Goal: Task Accomplishment & Management: Complete application form

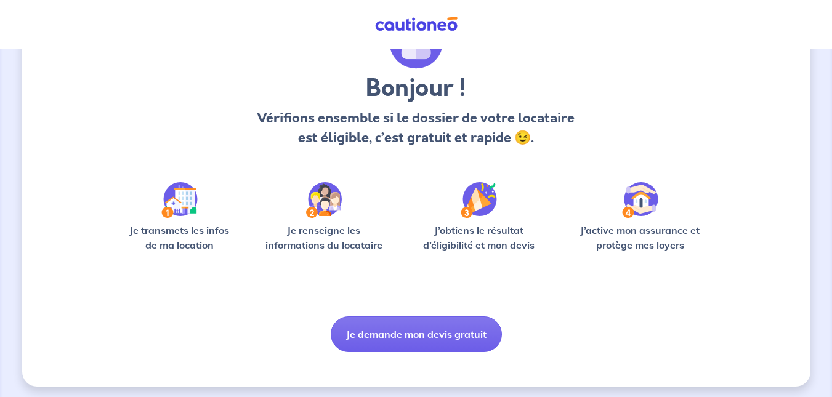
scroll to position [83, 0]
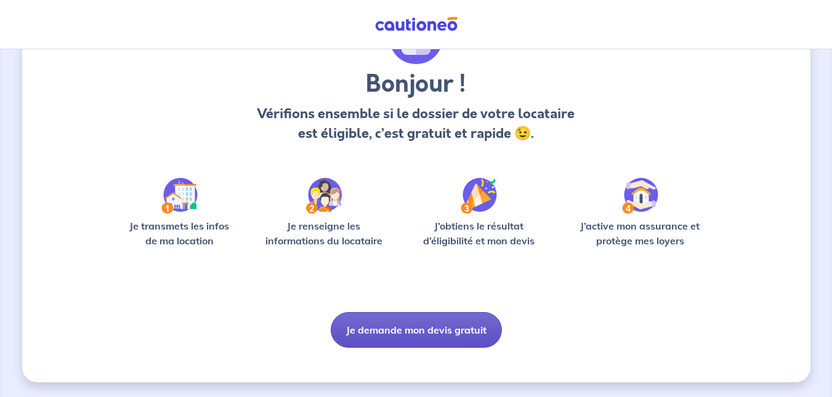
click at [404, 333] on button "Je demande mon devis gratuit" at bounding box center [416, 330] width 171 height 36
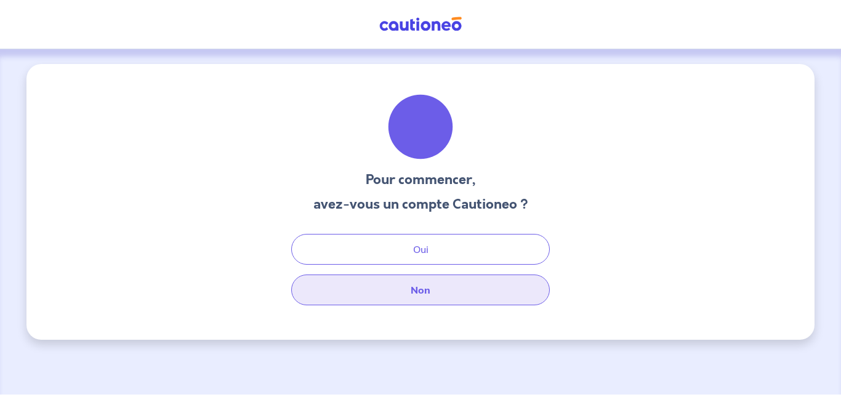
click at [412, 288] on button "Non" at bounding box center [420, 290] width 259 height 31
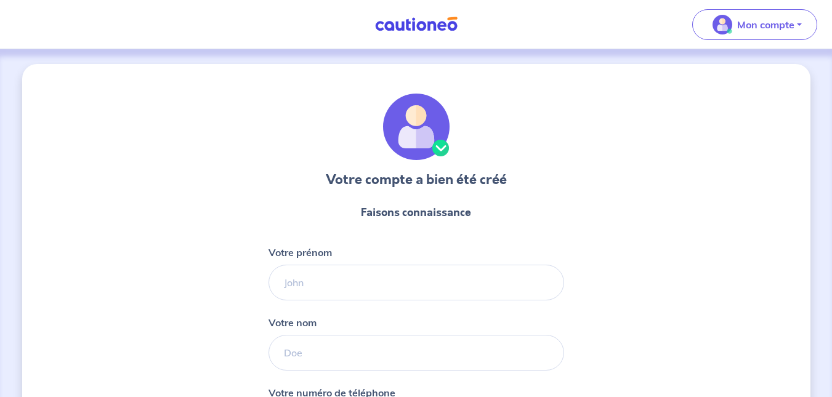
select select "FR"
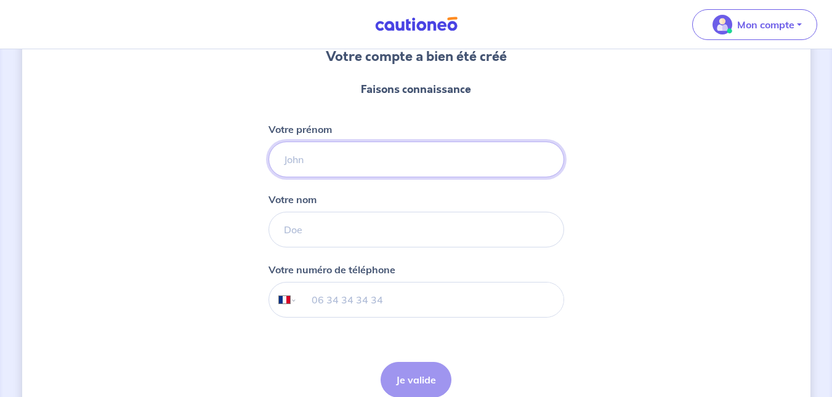
drag, startPoint x: 343, startPoint y: 166, endPoint x: 206, endPoint y: 188, distance: 138.5
click at [206, 188] on div "Votre compte a bien été créé Faisons connaissance Votre prénom Votre nom Votre …" at bounding box center [416, 191] width 788 height 501
type input "[PERSON_NAME]"
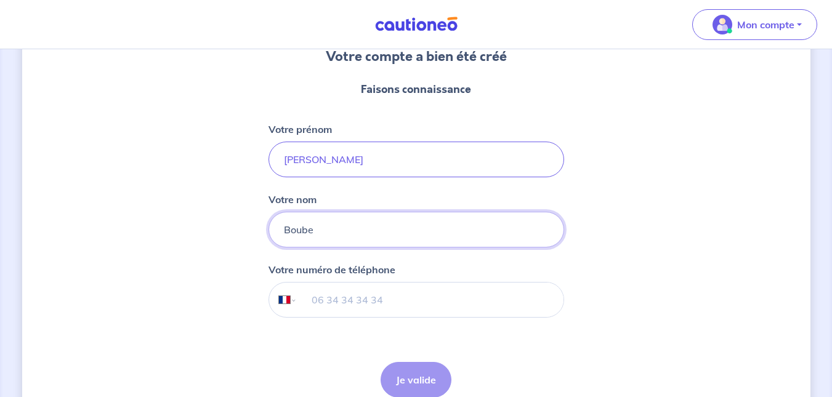
type input "Boube"
type input "06 88 81 30 32"
click at [402, 376] on button "Je valide" at bounding box center [416, 380] width 71 height 36
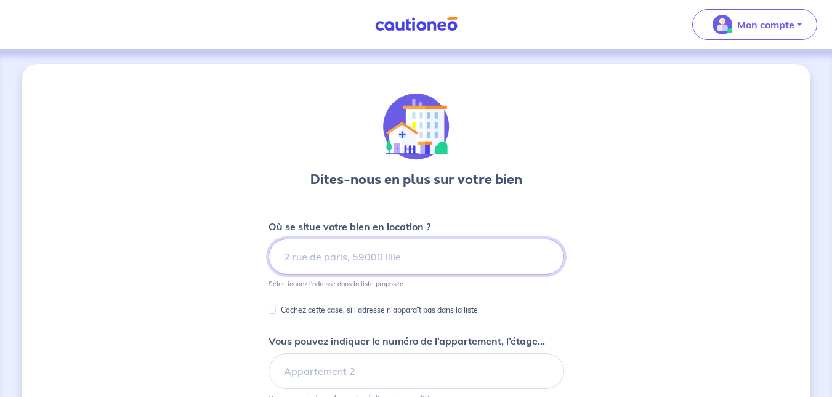
click at [361, 256] on input at bounding box center [417, 257] width 296 height 36
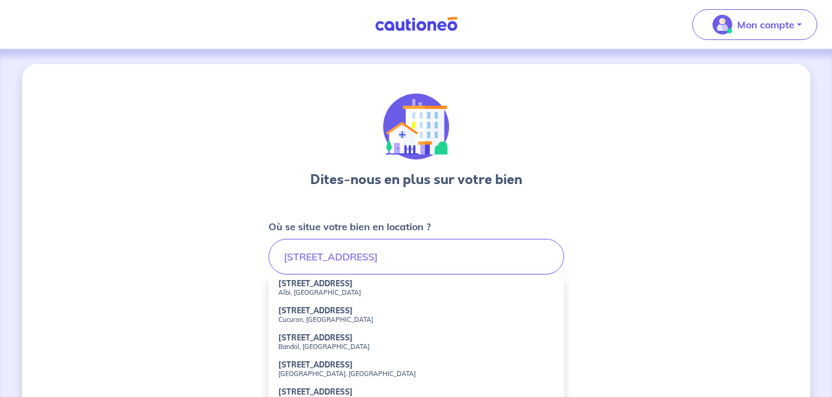
click at [342, 291] on small "Albi, [GEOGRAPHIC_DATA]" at bounding box center [416, 292] width 276 height 9
type input "[STREET_ADDRESS]"
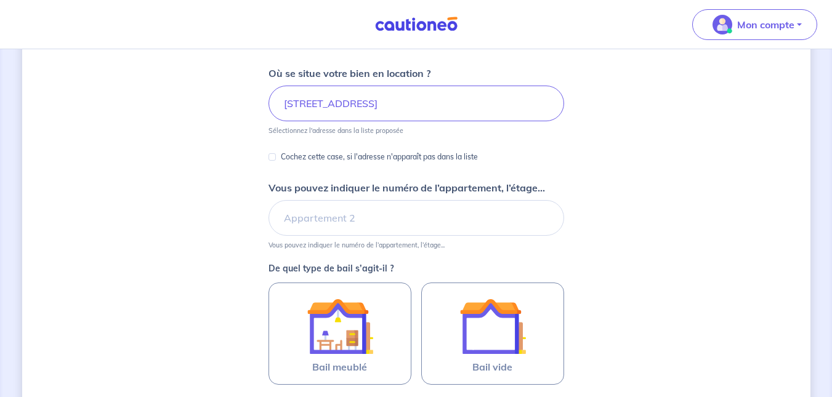
scroll to position [185, 0]
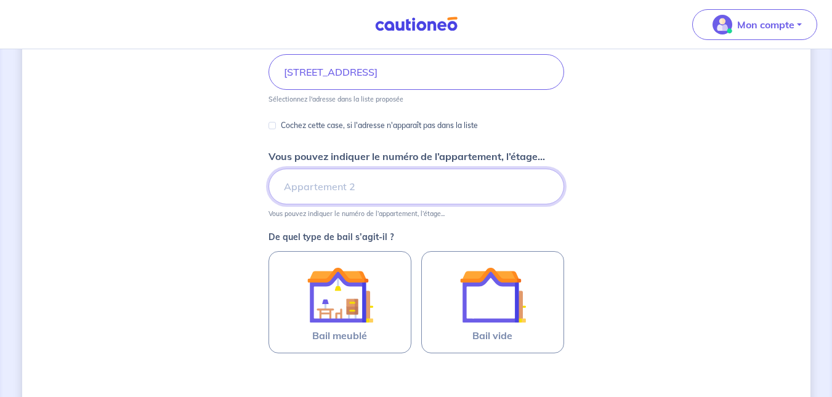
click at [355, 196] on input "Vous pouvez indiquer le numéro de l’appartement, l’étage..." at bounding box center [417, 187] width 296 height 36
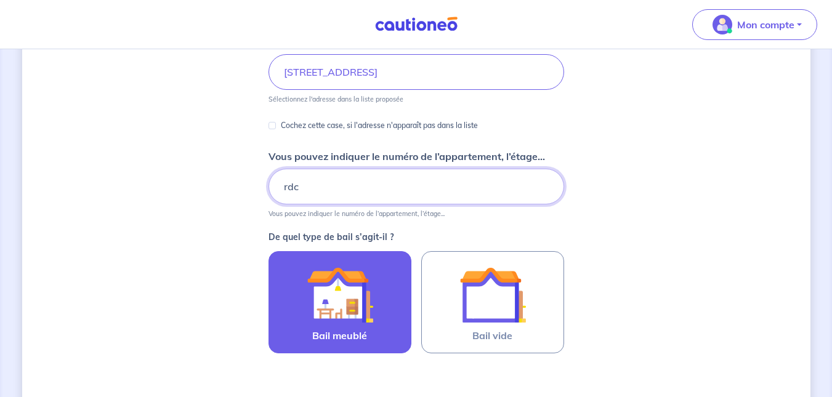
type input "rdc"
click at [352, 291] on img at bounding box center [340, 295] width 67 height 67
click at [0, 0] on input "Bail meublé" at bounding box center [0, 0] width 0 height 0
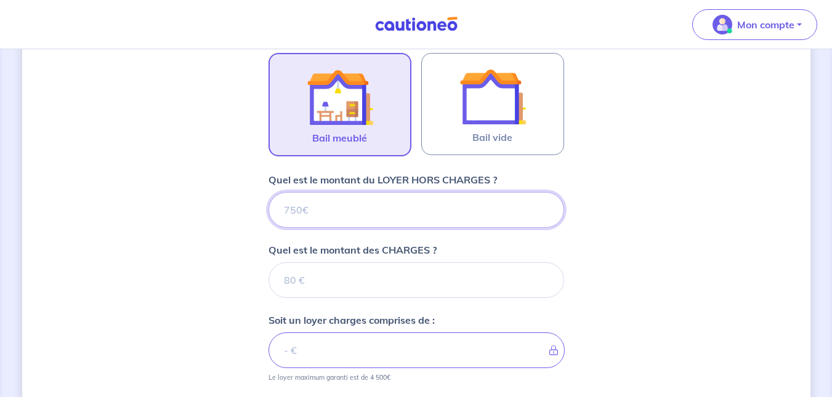
scroll to position [395, 0]
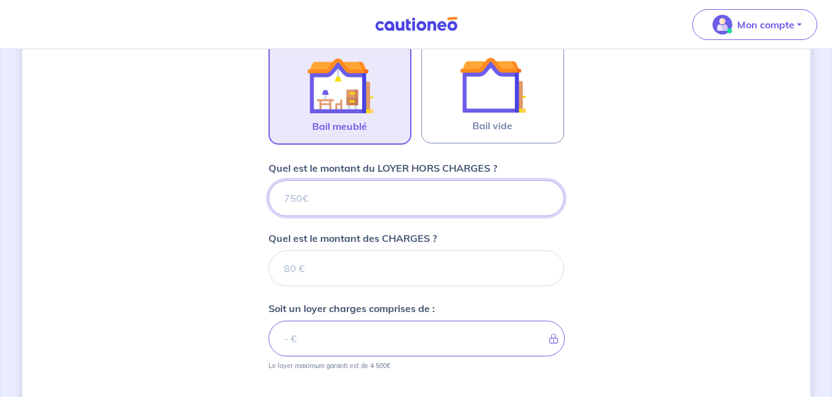
type input "4"
type input "485"
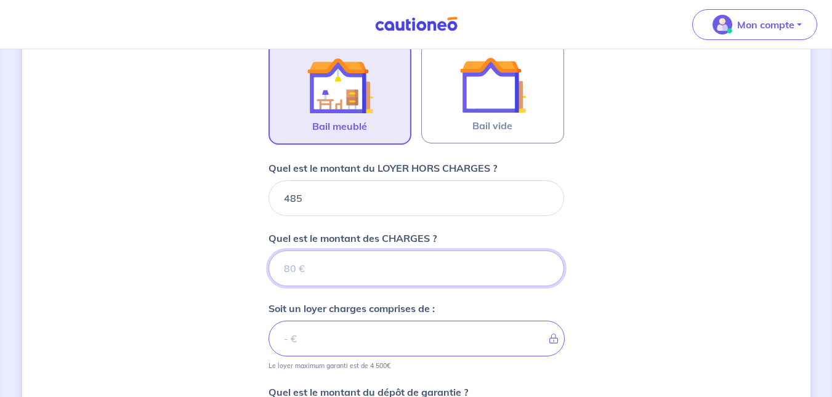
click at [317, 280] on input "Quel est le montant des CHARGES ?" at bounding box center [417, 269] width 296 height 36
type input "25"
type input "510"
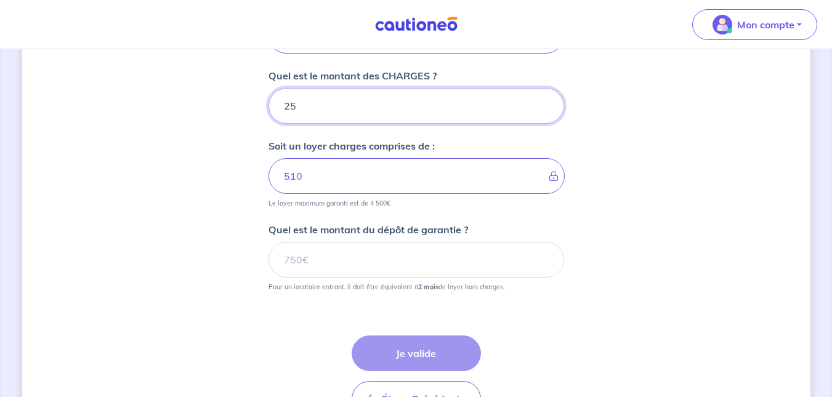
scroll to position [580, 0]
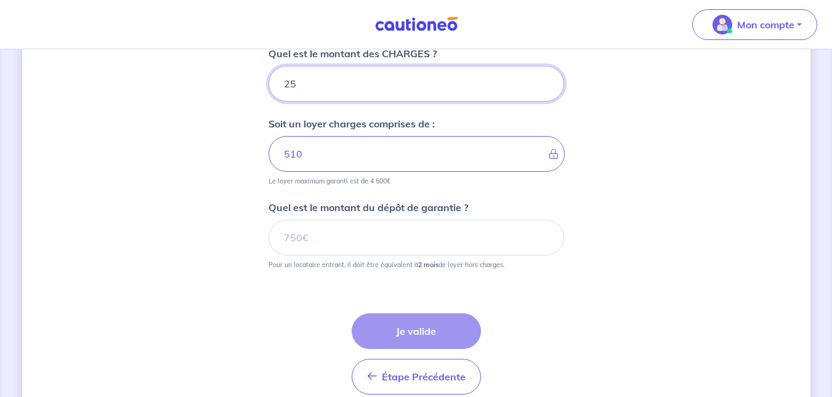
type input "25"
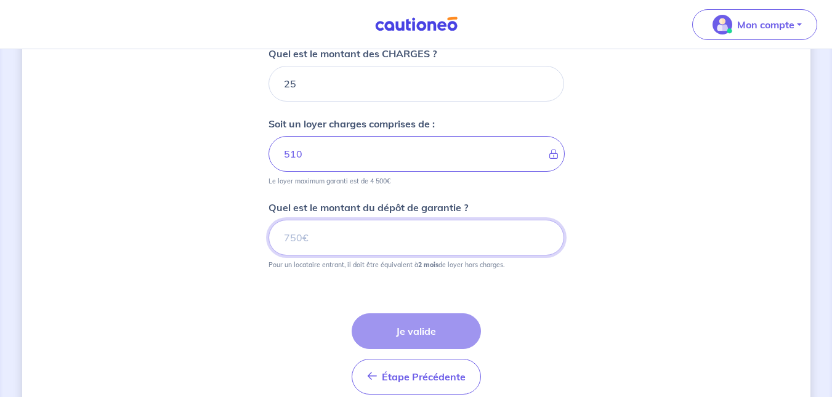
click at [368, 238] on input "Quel est le montant du dépôt de garantie ?" at bounding box center [417, 238] width 296 height 36
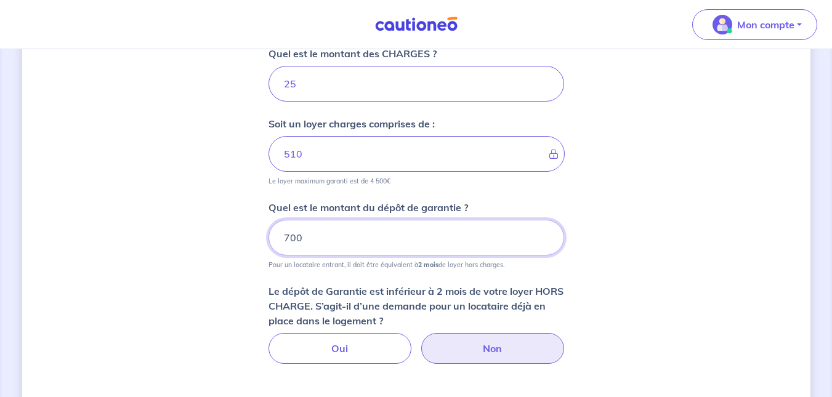
type input "700"
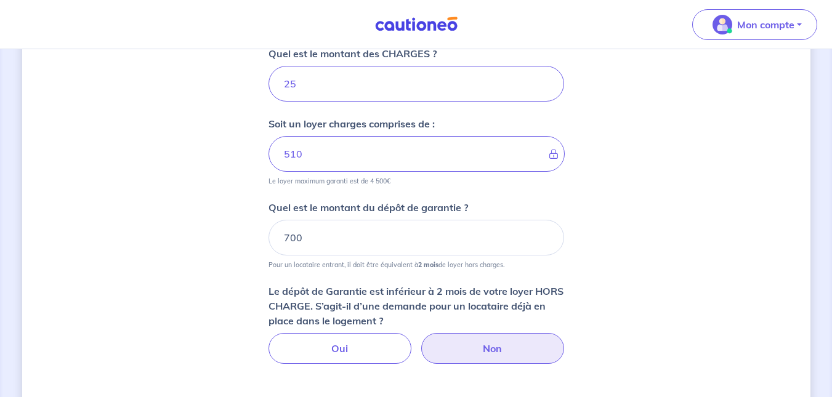
click at [480, 344] on label "Non" at bounding box center [492, 348] width 143 height 31
click at [420, 341] on input "Non" at bounding box center [416, 337] width 8 height 8
radio input "true"
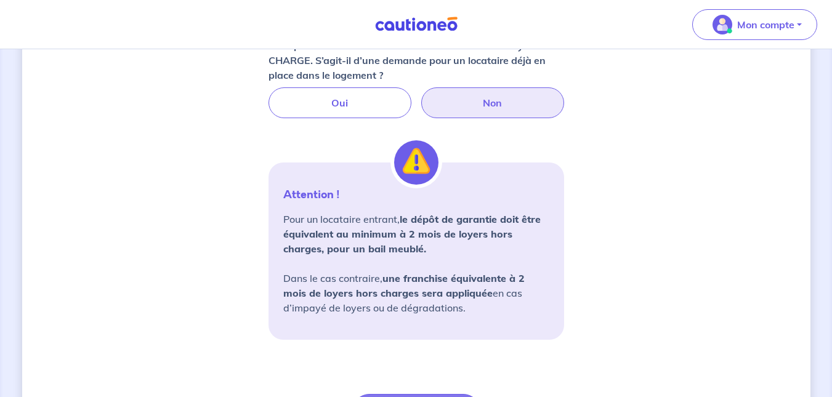
scroll to position [826, 0]
drag, startPoint x: 356, startPoint y: 234, endPoint x: 491, endPoint y: 237, distance: 135.5
click at [491, 237] on strong "le dépôt de garantie doit être équivalent au minimum à 2 mois de loyers hors ch…" at bounding box center [411, 233] width 257 height 42
click at [432, 241] on p "Pour un locataire entrant, le dépôt de garantie doit être équivalent au minimum…" at bounding box center [416, 262] width 266 height 103
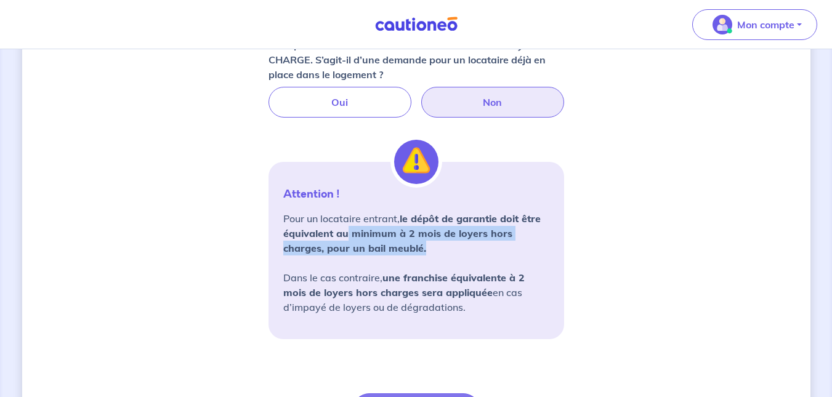
drag, startPoint x: 348, startPoint y: 233, endPoint x: 514, endPoint y: 241, distance: 165.8
click at [514, 241] on p "Pour un locataire entrant, le dépôt de garantie doit être équivalent au minimum…" at bounding box center [416, 262] width 266 height 103
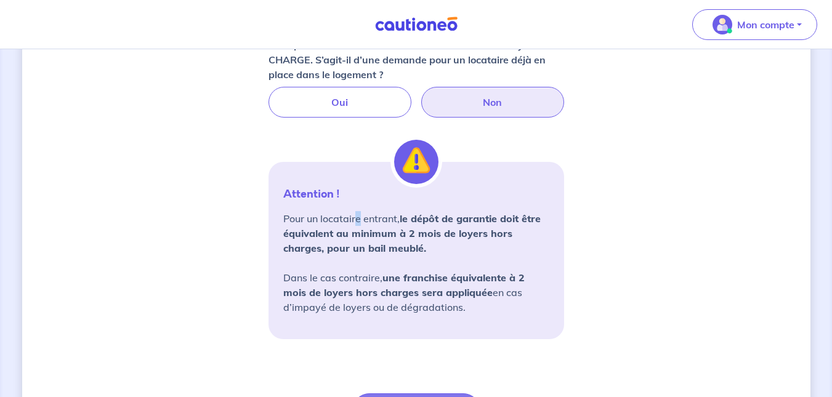
click at [358, 225] on p "Pour un locataire entrant, le dépôt de garantie doit être équivalent au minimum…" at bounding box center [416, 262] width 266 height 103
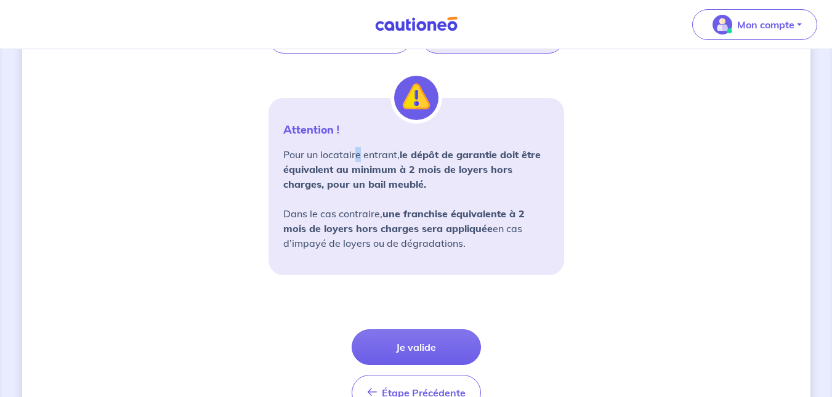
scroll to position [949, 0]
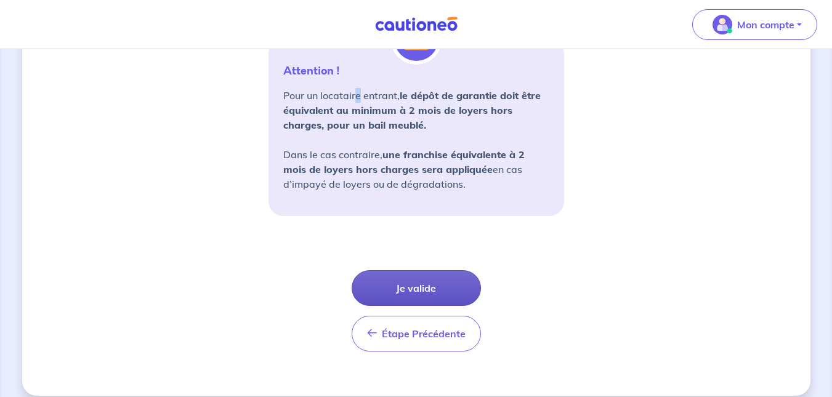
click at [404, 279] on button "Je valide" at bounding box center [416, 288] width 129 height 36
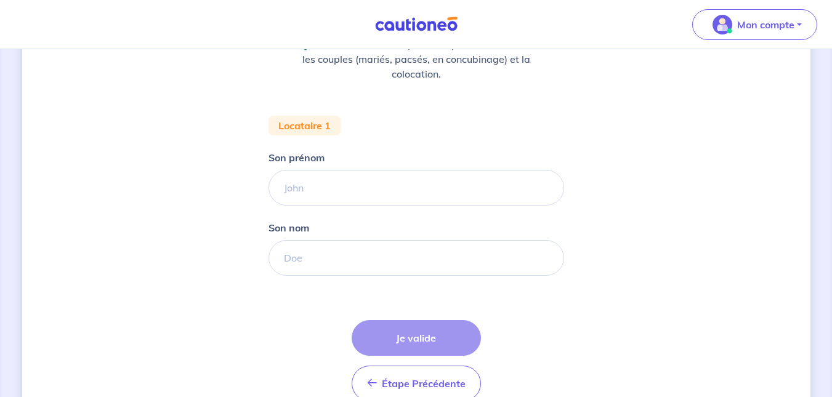
scroll to position [185, 0]
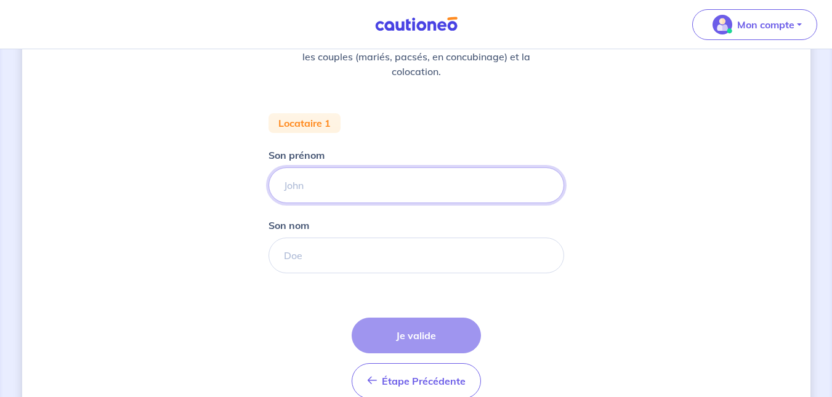
click at [310, 184] on input "Son prénom" at bounding box center [417, 186] width 296 height 36
type input "Arezki"
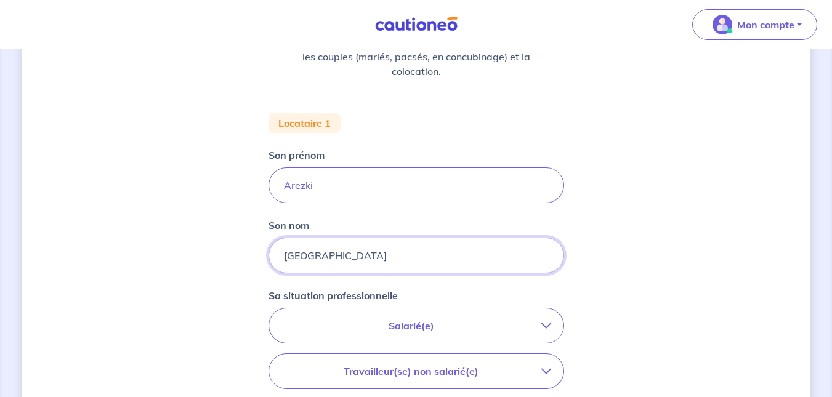
type input "[GEOGRAPHIC_DATA]"
click at [419, 327] on p "Salarié(e)" at bounding box center [411, 325] width 260 height 15
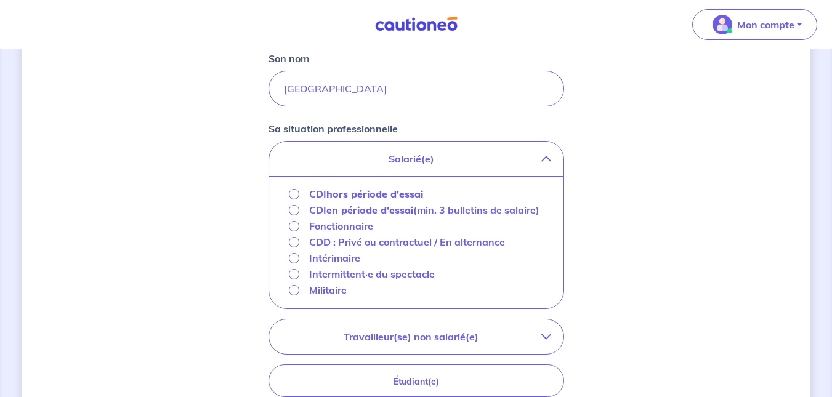
scroll to position [370, 0]
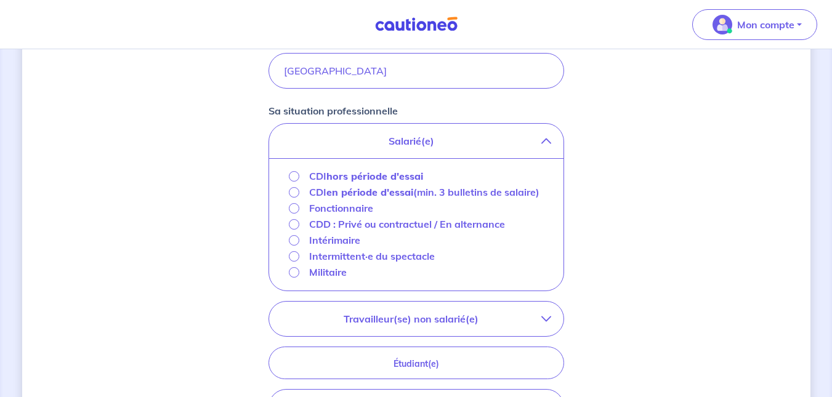
click at [363, 179] on strong "hors période d'essai" at bounding box center [374, 176] width 97 height 12
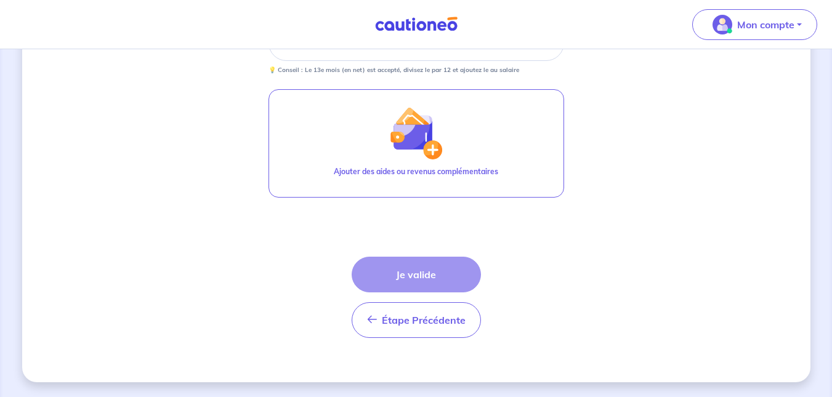
scroll to position [490, 0]
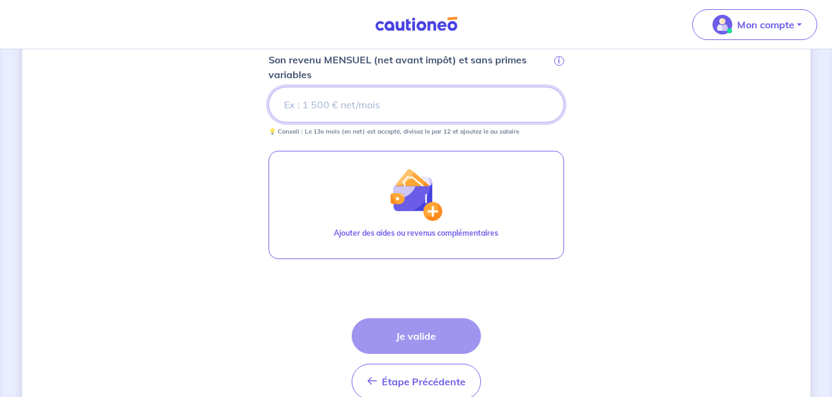
click at [440, 113] on input "Son revenu MENSUEL (net avant impôt) et sans primes variables i" at bounding box center [417, 105] width 296 height 36
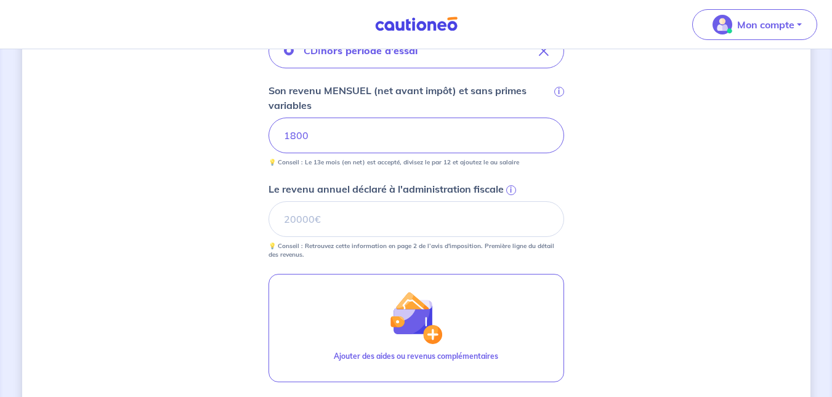
scroll to position [520, 0]
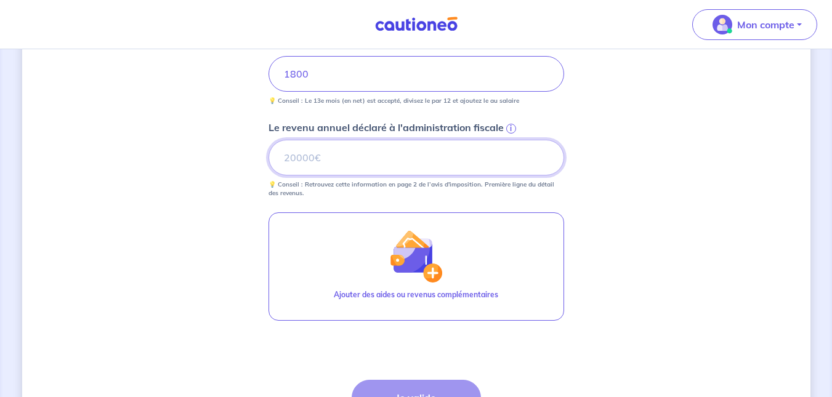
click at [363, 157] on input "Le revenu annuel déclaré à l'administration fiscale i" at bounding box center [417, 158] width 296 height 36
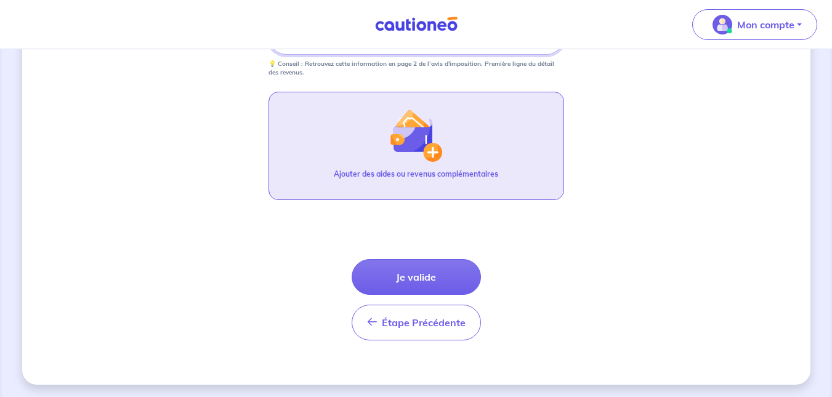
scroll to position [644, 0]
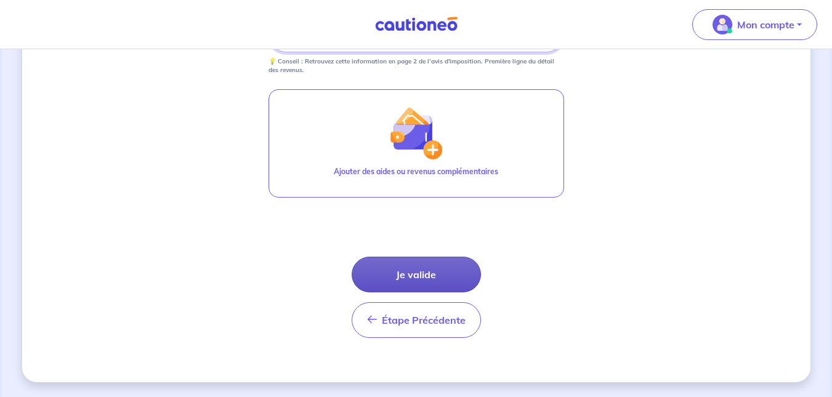
type input "1800"
click at [404, 275] on button "Je valide" at bounding box center [416, 275] width 129 height 36
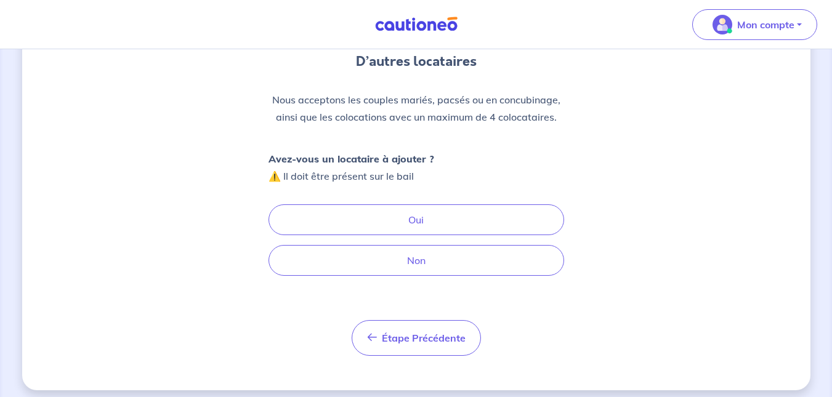
scroll to position [123, 0]
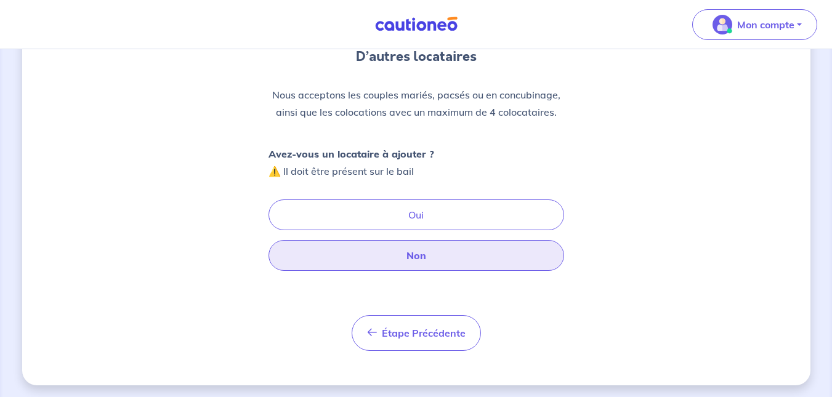
click at [347, 255] on button "Non" at bounding box center [417, 255] width 296 height 31
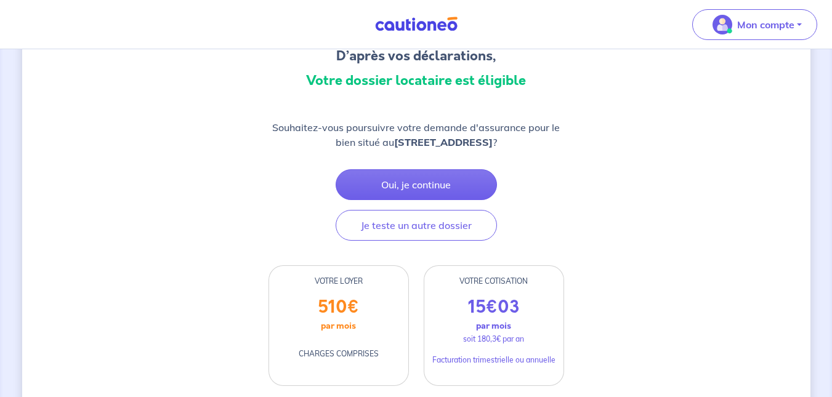
scroll to position [123, 0]
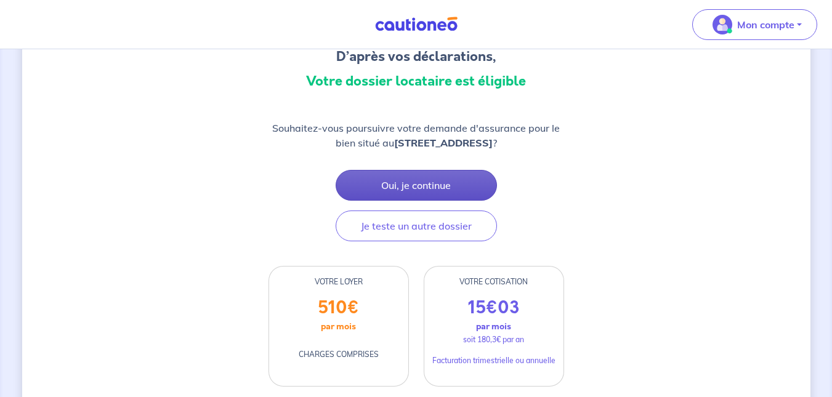
click at [389, 184] on button "Oui, je continue" at bounding box center [416, 185] width 161 height 31
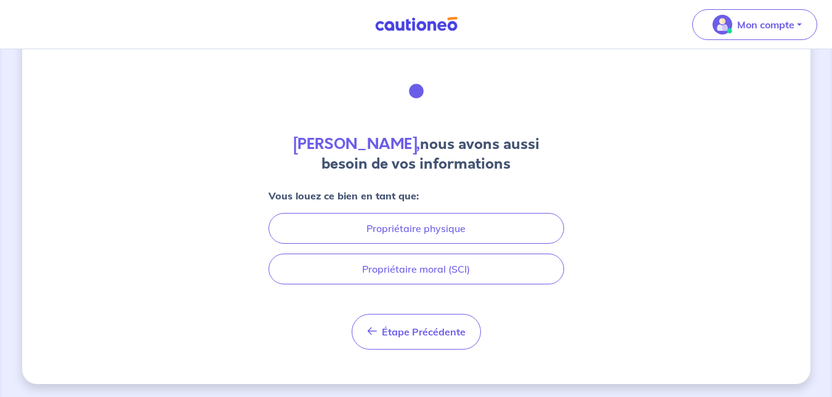
scroll to position [38, 0]
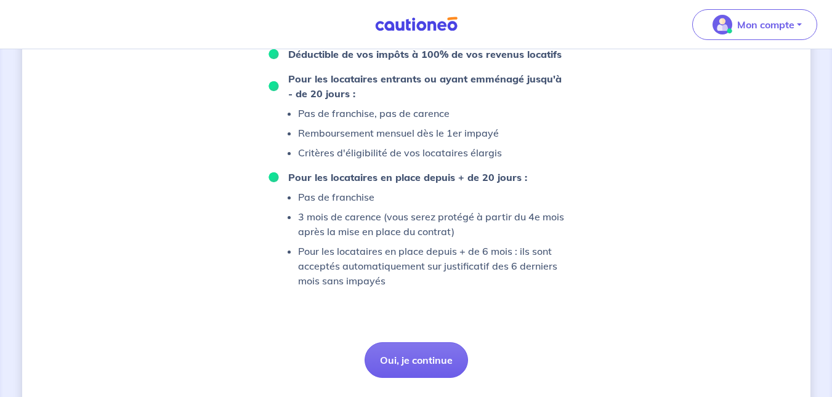
scroll to position [892, 0]
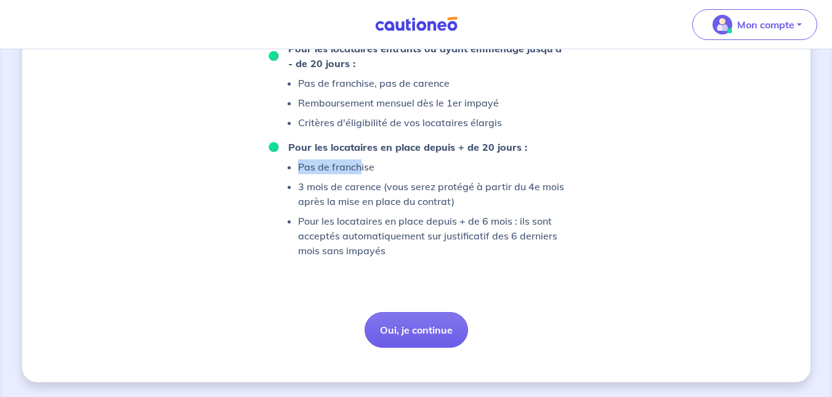
drag, startPoint x: 294, startPoint y: 163, endPoint x: 358, endPoint y: 164, distance: 64.7
click at [358, 164] on ul "Pas de franchise 3 mois de carence (vous serez protégé à partir du 4e mois aprè…" at bounding box center [417, 209] width 296 height 99
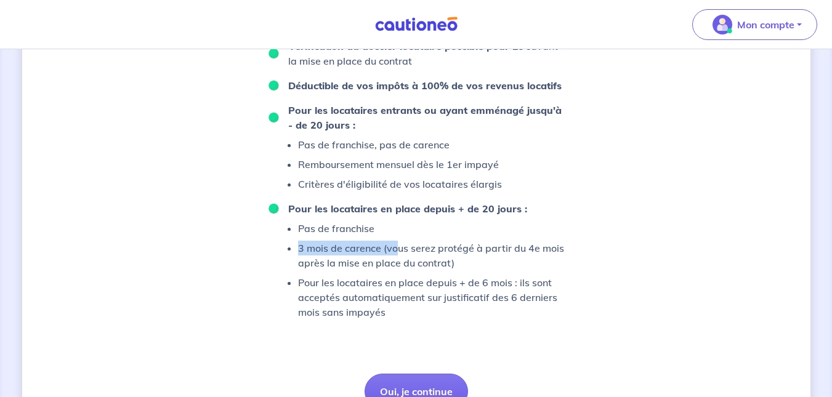
drag, startPoint x: 419, startPoint y: 251, endPoint x: 574, endPoint y: 246, distance: 154.7
drag, startPoint x: 320, startPoint y: 265, endPoint x: 426, endPoint y: 265, distance: 105.3
click at [426, 265] on p "3 mois de carence (vous serez protégé à partir du 4e mois après la mise en plac…" at bounding box center [431, 256] width 266 height 30
drag, startPoint x: 479, startPoint y: 296, endPoint x: 564, endPoint y: 297, distance: 85.0
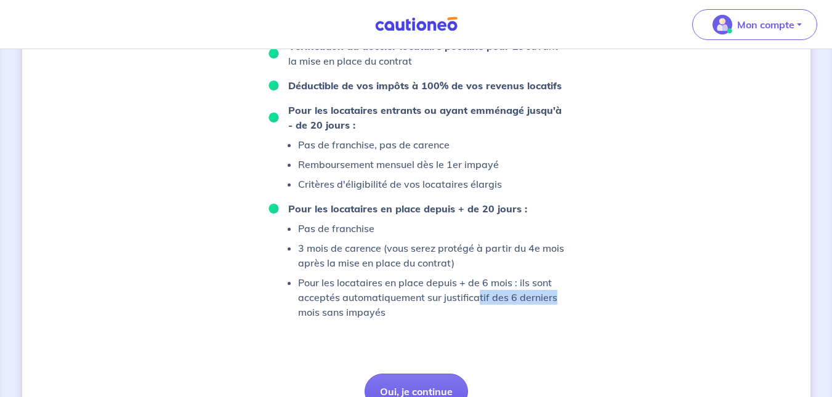
click at [395, 301] on p "Pour les locataires en place depuis + de 6 mois : ils sont acceptés automatique…" at bounding box center [431, 297] width 266 height 44
click at [475, 295] on p "Pour les locataires en place depuis + de 6 mois : ils sont acceptés automatique…" at bounding box center [431, 297] width 266 height 44
drag, startPoint x: 435, startPoint y: 299, endPoint x: 529, endPoint y: 305, distance: 94.4
click at [529, 305] on p "Pour les locataires en place depuis + de 6 mois : ils sont acceptés automatique…" at bounding box center [431, 297] width 266 height 44
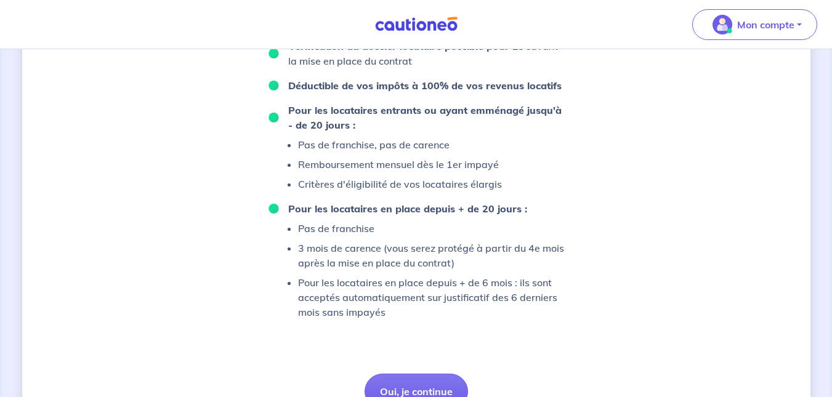
click at [515, 274] on ul "Pas de franchise 3 mois de carence (vous serez protégé à partir du 4e mois aprè…" at bounding box center [417, 270] width 296 height 99
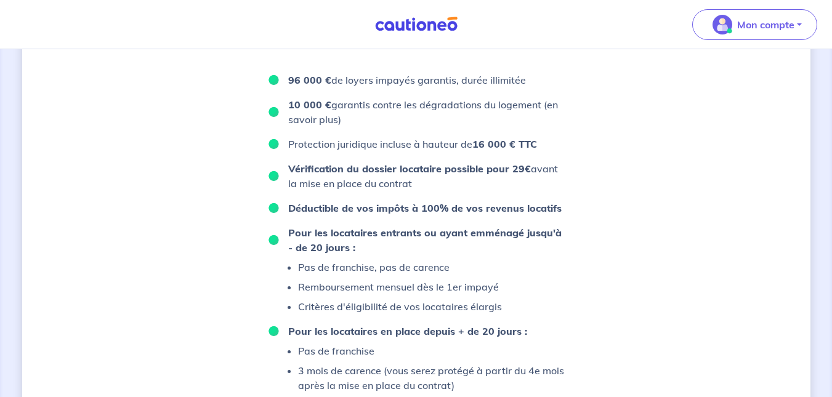
scroll to position [708, 0]
